Goal: Task Accomplishment & Management: Complete application form

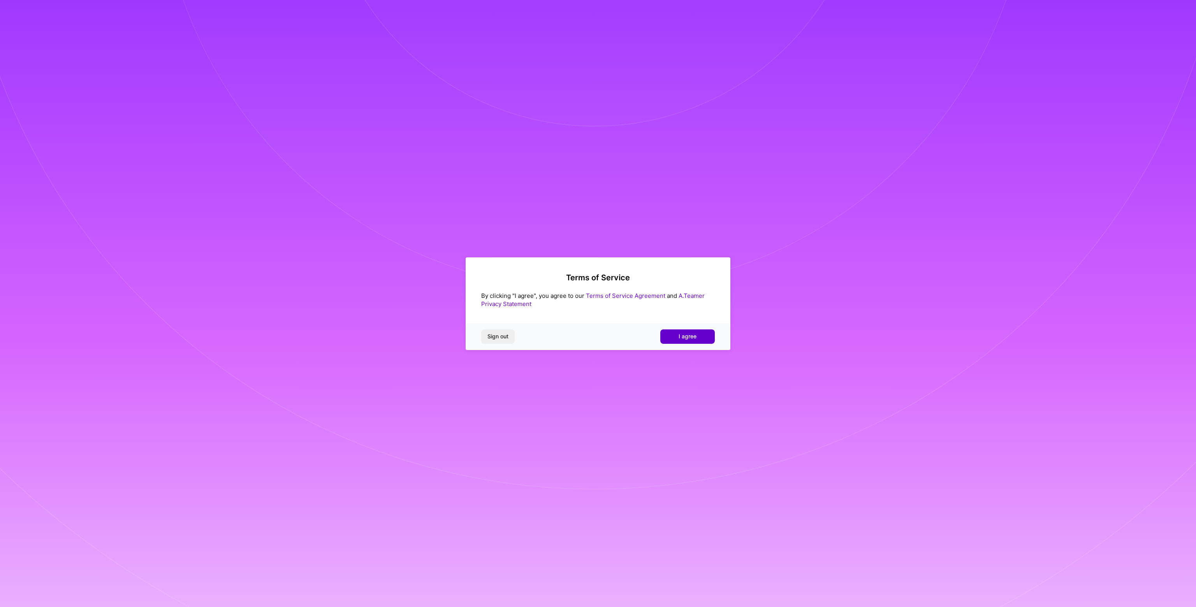
click at [696, 333] on span "I agree" at bounding box center [687, 336] width 18 height 8
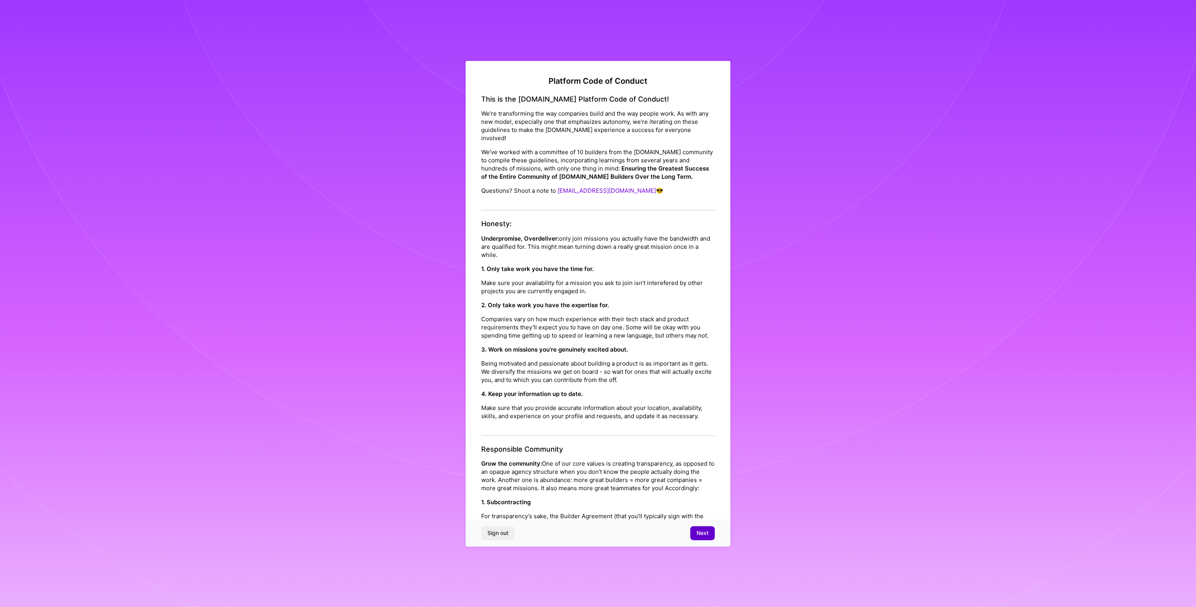
click at [699, 534] on span "Next" at bounding box center [702, 533] width 12 height 8
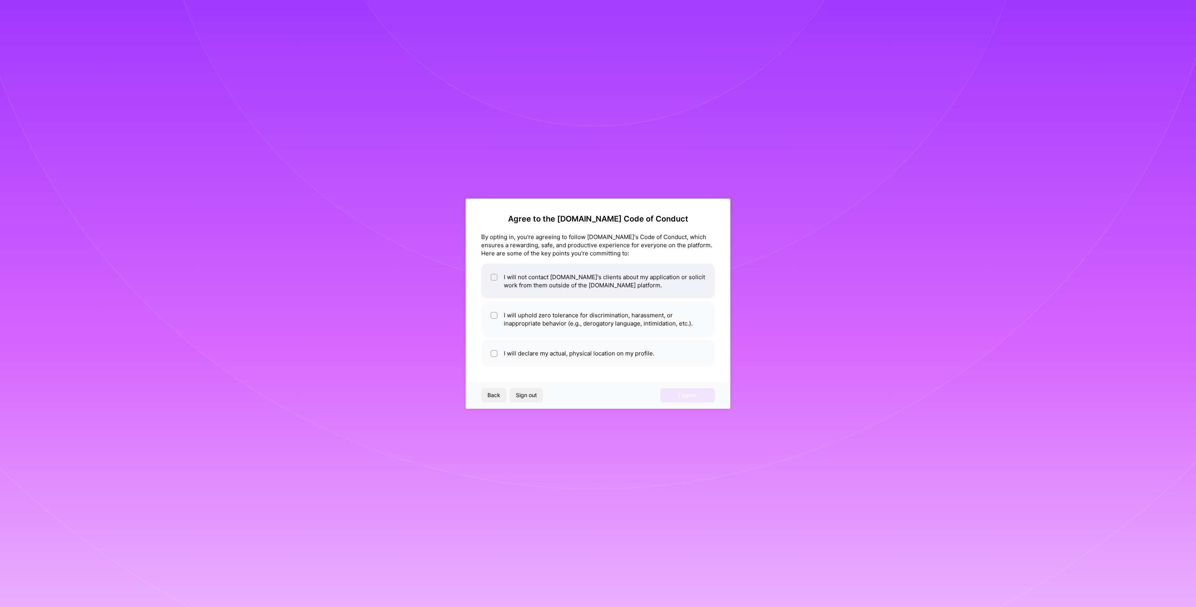
click at [494, 278] on input "checkbox" at bounding box center [494, 277] width 5 height 5
checkbox input "true"
click at [493, 315] on input "checkbox" at bounding box center [494, 315] width 5 height 5
checkbox input "true"
click at [493, 356] on div at bounding box center [493, 353] width 7 height 7
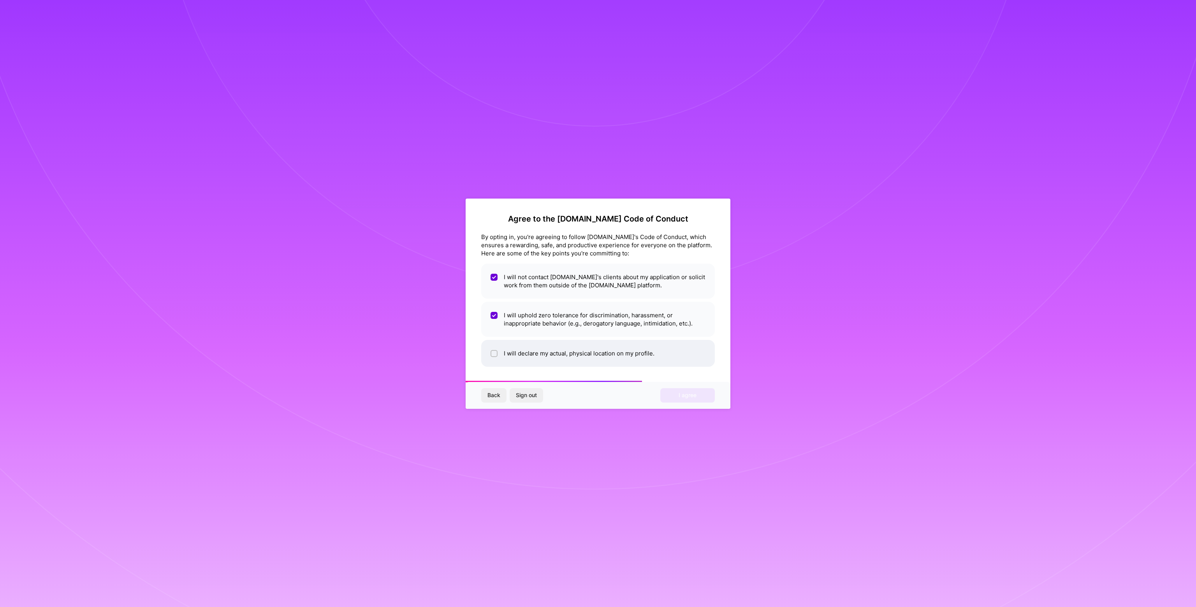
checkbox input "true"
click at [692, 396] on span "I agree" at bounding box center [687, 395] width 18 height 8
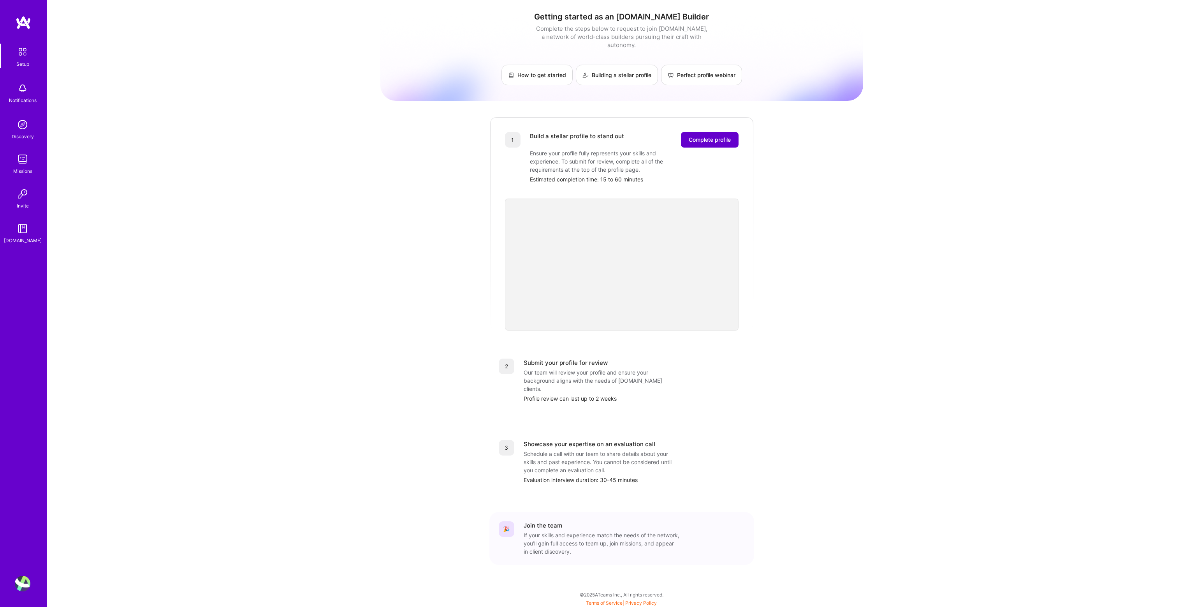
click at [717, 132] on button "Complete profile" at bounding box center [710, 140] width 58 height 16
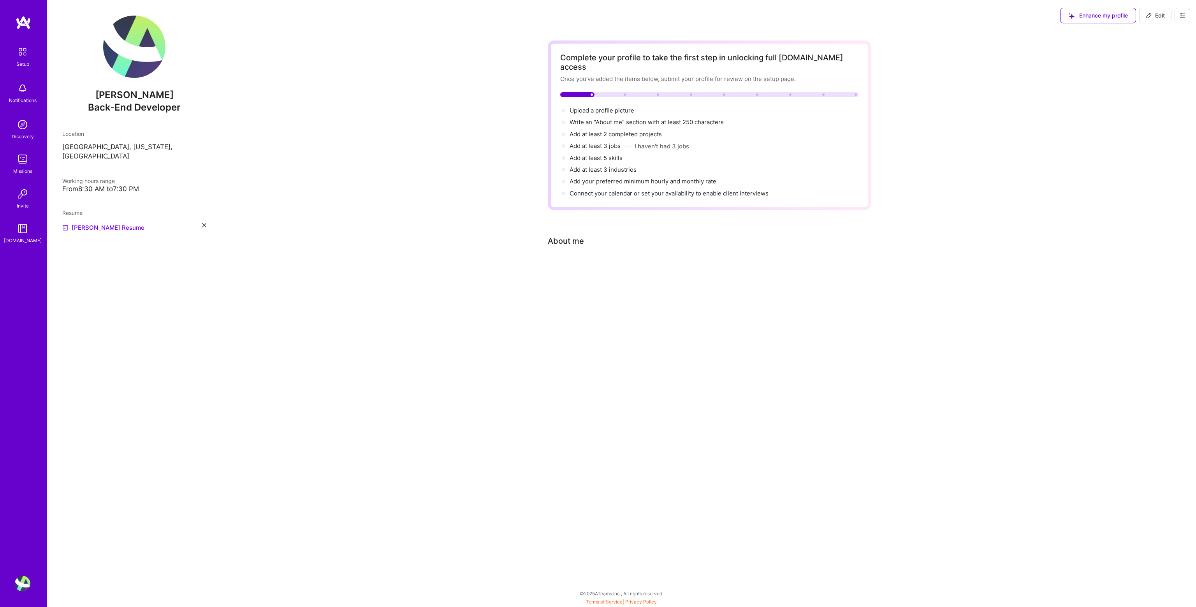
click at [25, 167] on div "Missions" at bounding box center [22, 171] width 19 height 8
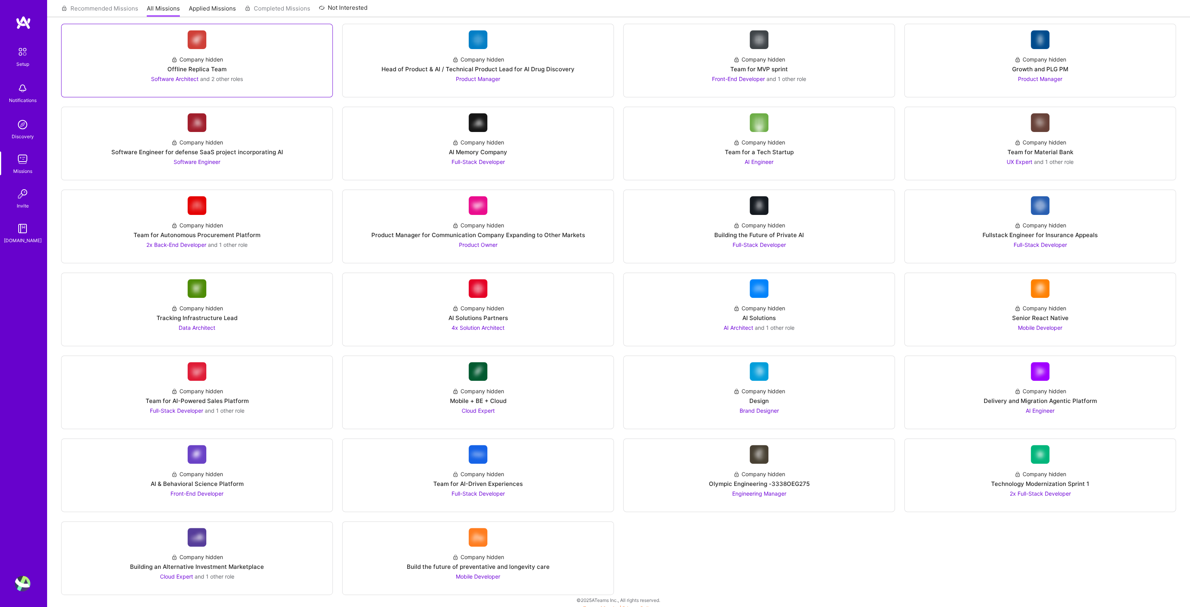
scroll to position [528, 0]
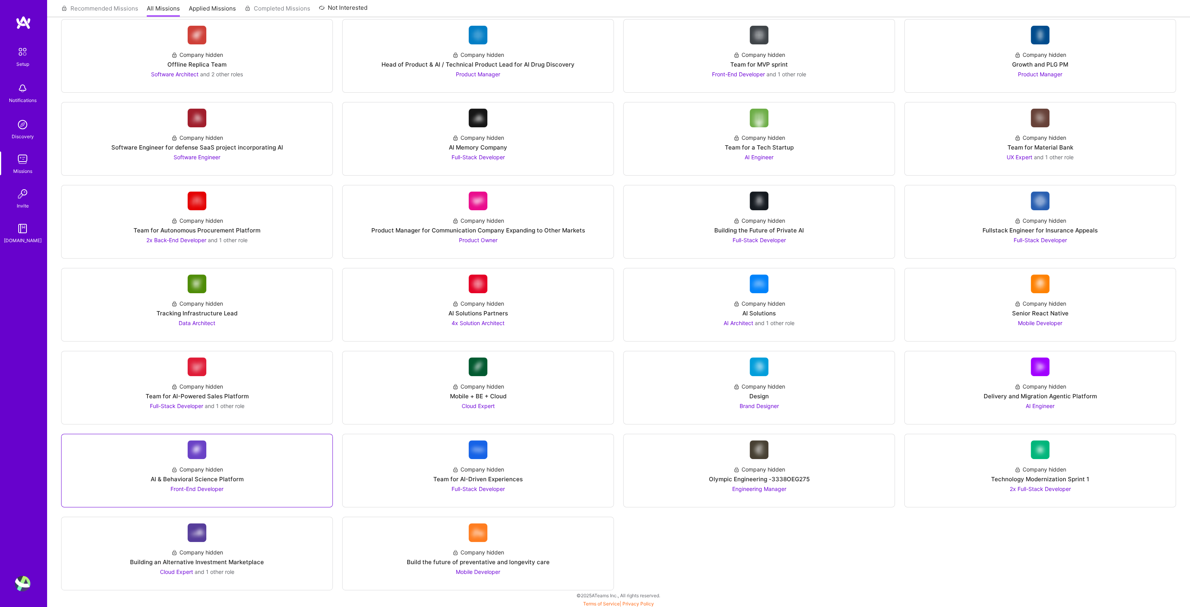
click at [244, 481] on div "Company hidden AI & Behavioral Science Platform Front-End Developer" at bounding box center [197, 476] width 258 height 34
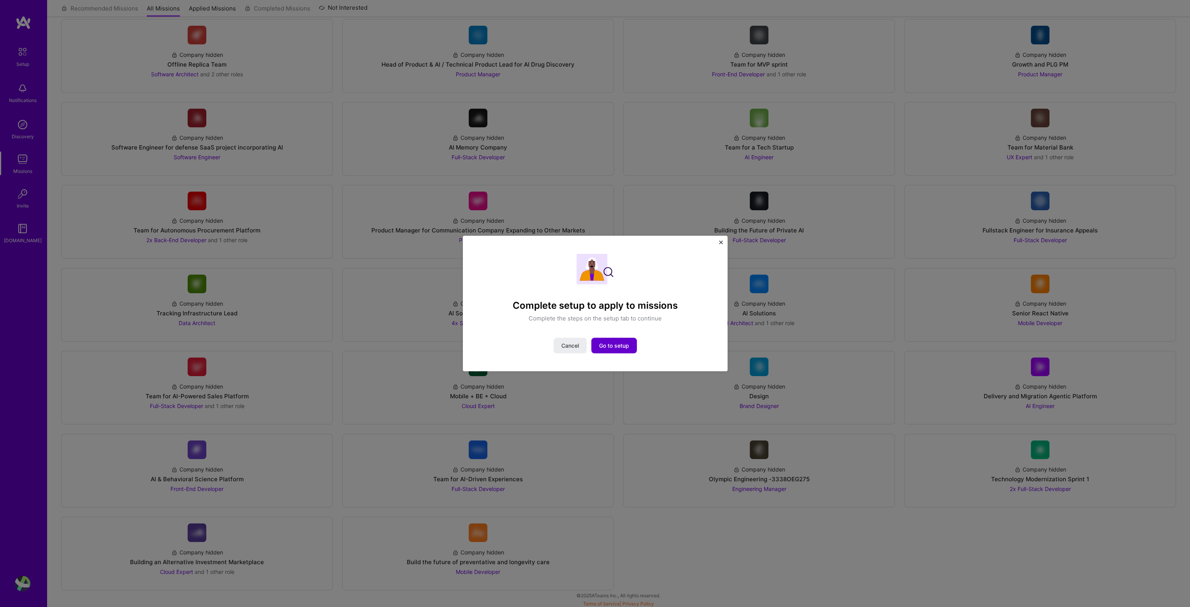
click at [606, 344] on span "Go to setup" at bounding box center [614, 346] width 30 height 8
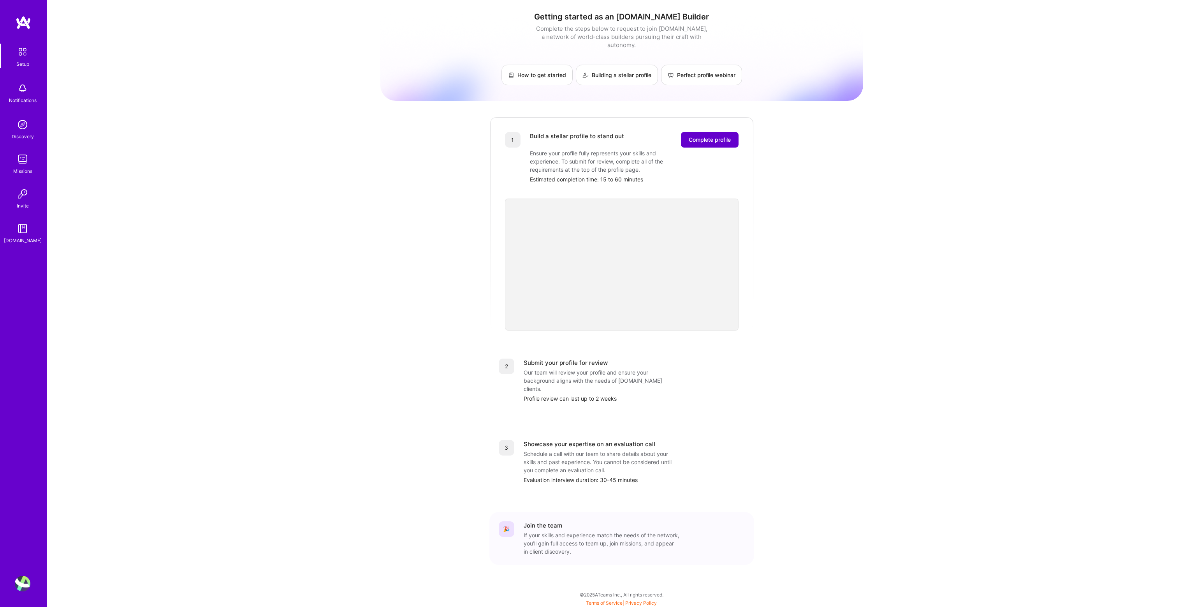
click at [706, 132] on button "Complete profile" at bounding box center [710, 140] width 58 height 16
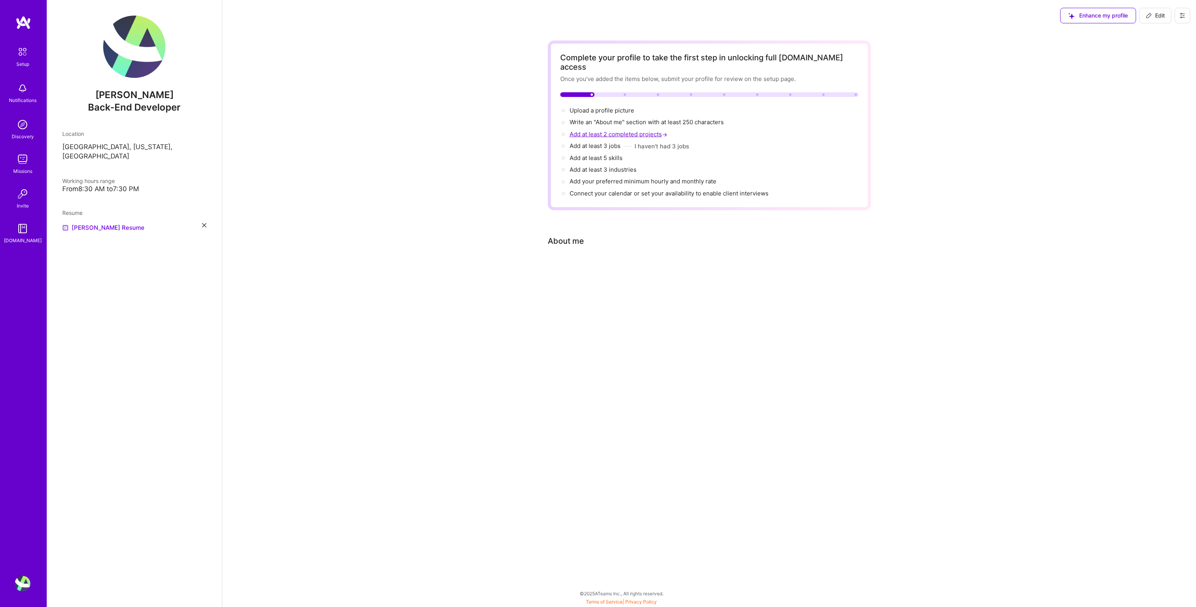
click at [592, 130] on span "Add at least 2 completed projects →" at bounding box center [618, 133] width 99 height 7
select select "US"
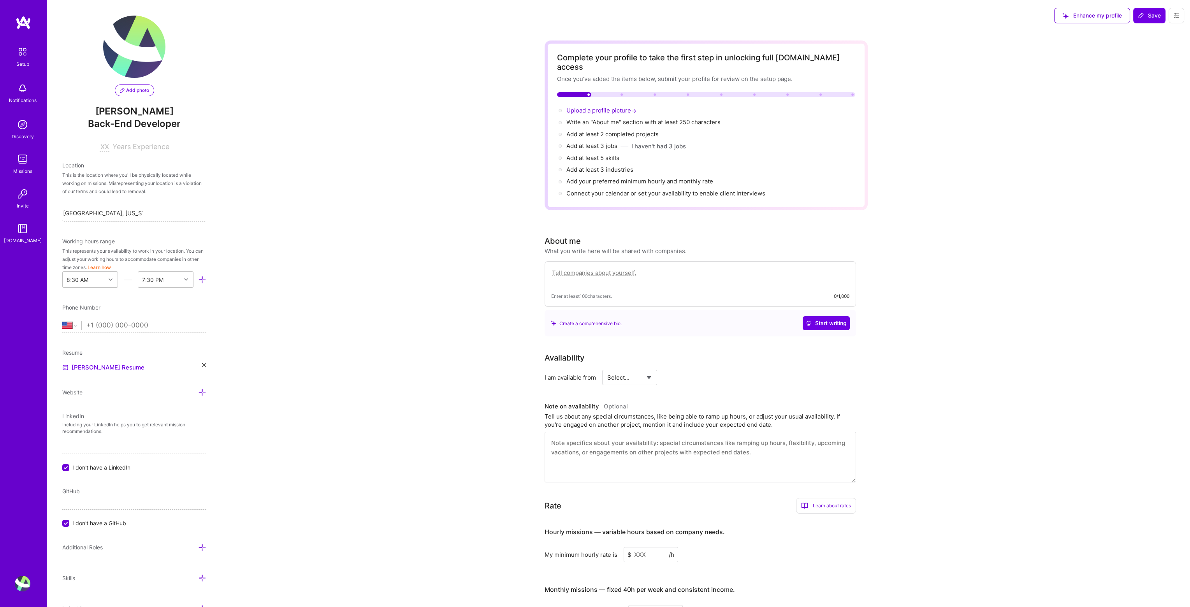
click at [613, 107] on span "Upload a profile picture →" at bounding box center [602, 110] width 72 height 7
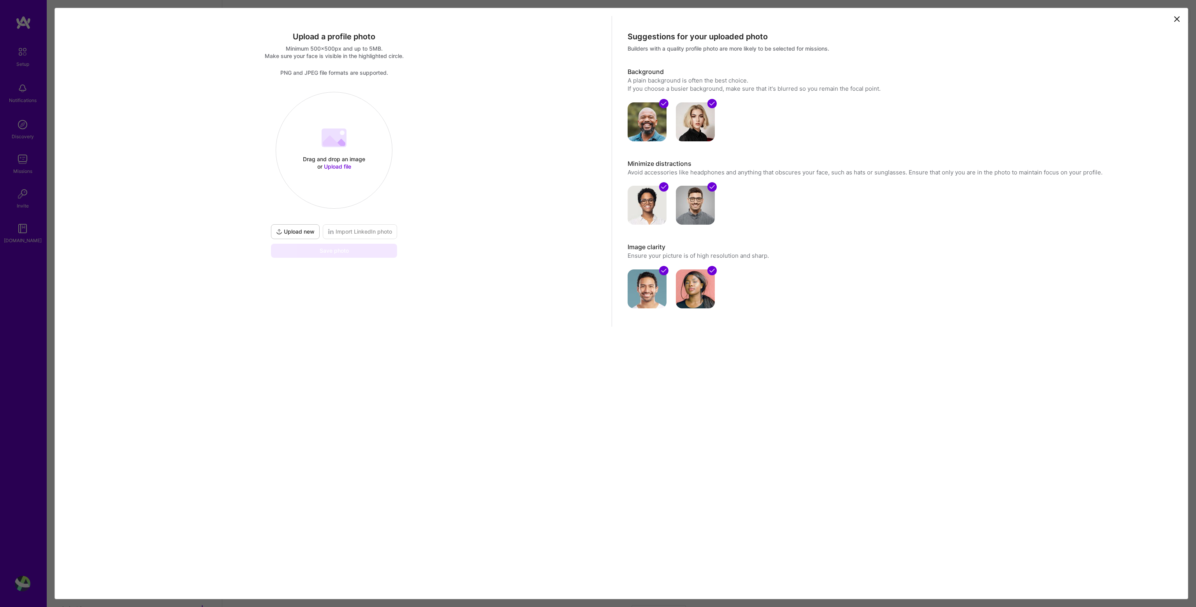
click at [300, 232] on span "Upload new" at bounding box center [295, 232] width 39 height 8
